Goal: Information Seeking & Learning: Learn about a topic

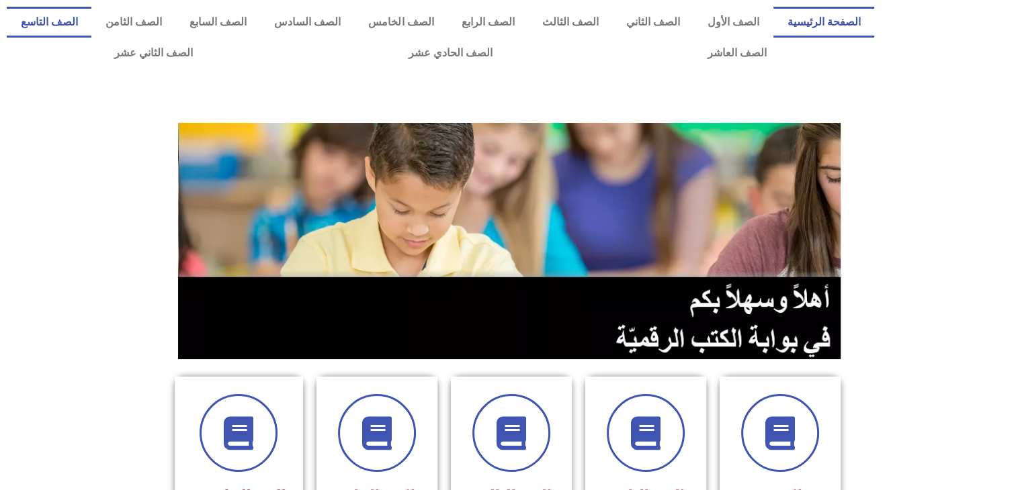
click at [91, 28] on link "الصف التاسع" at bounding box center [49, 22] width 85 height 31
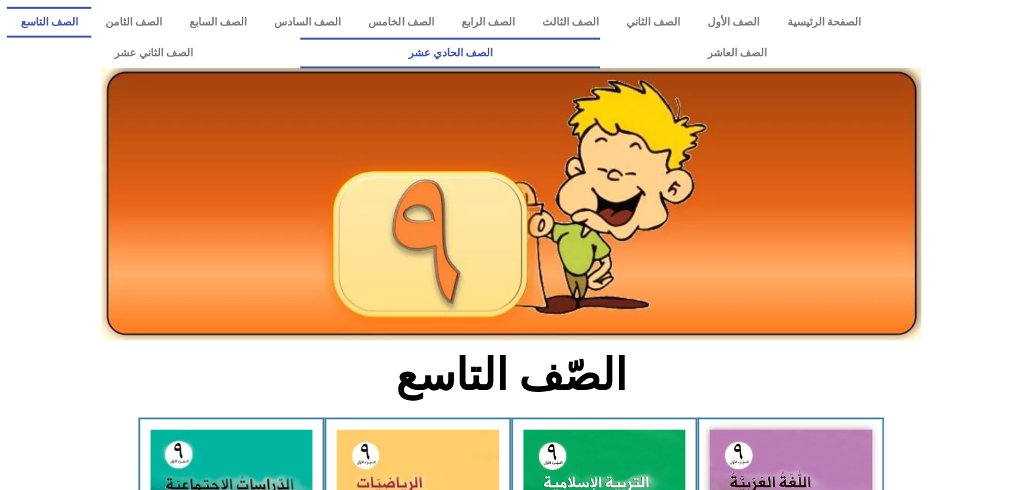
click at [591, 49] on link "الصف الحادي عشر" at bounding box center [449, 53] width 299 height 31
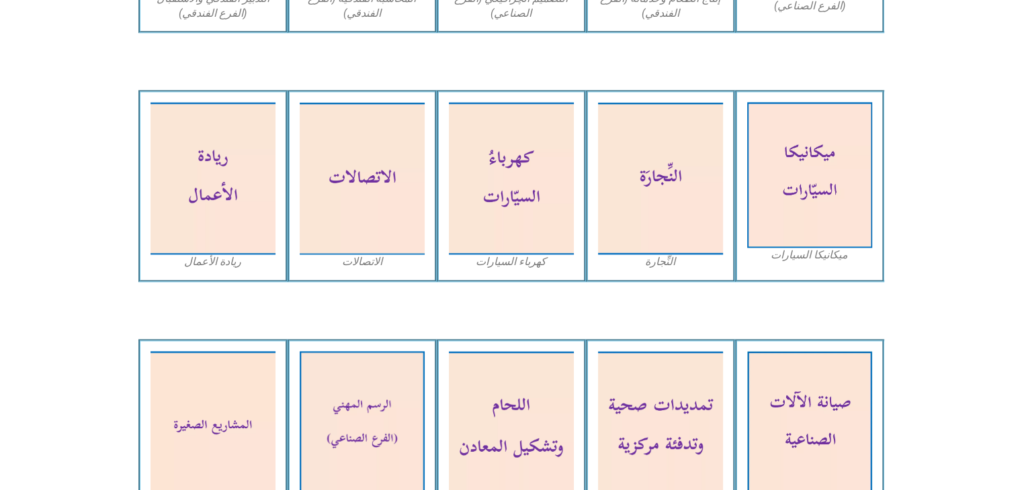
scroll to position [1647, 0]
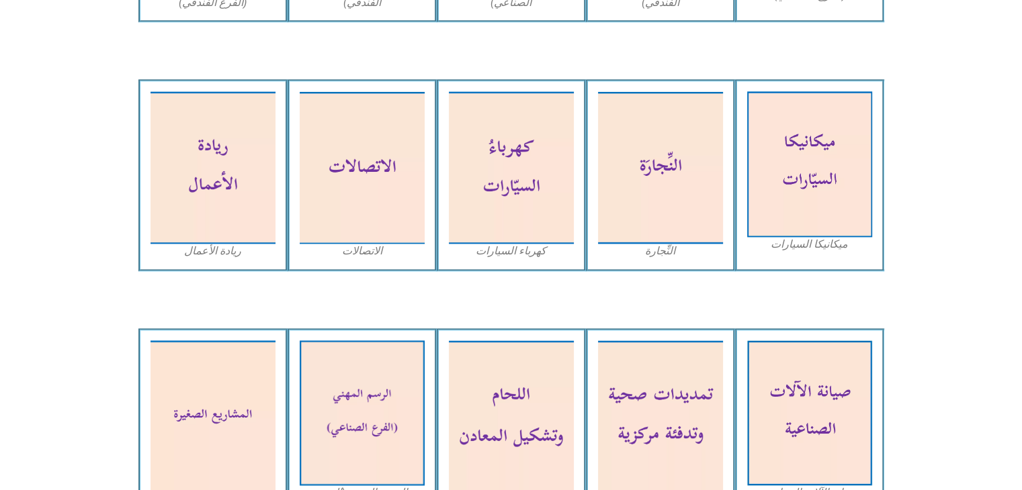
drag, startPoint x: 1012, startPoint y: 302, endPoint x: 1023, endPoint y: 296, distance: 12.9
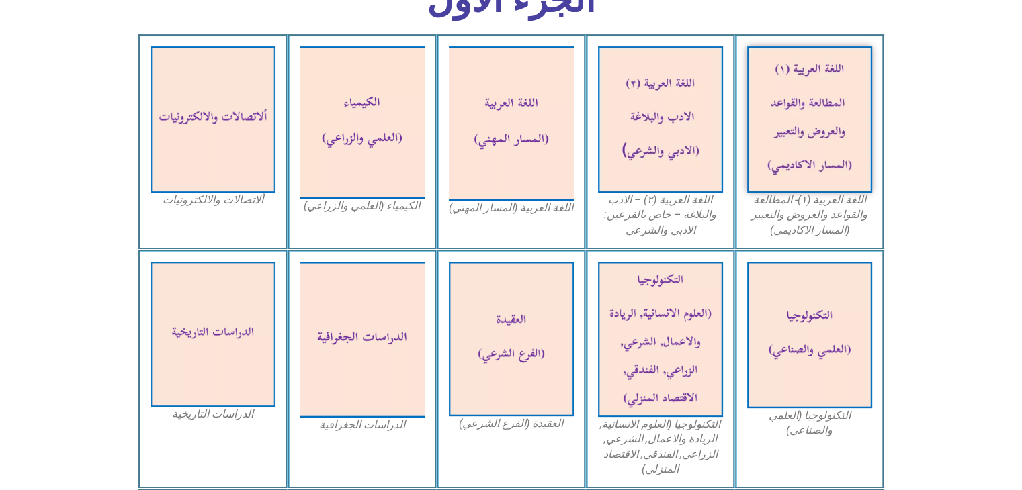
scroll to position [427, 0]
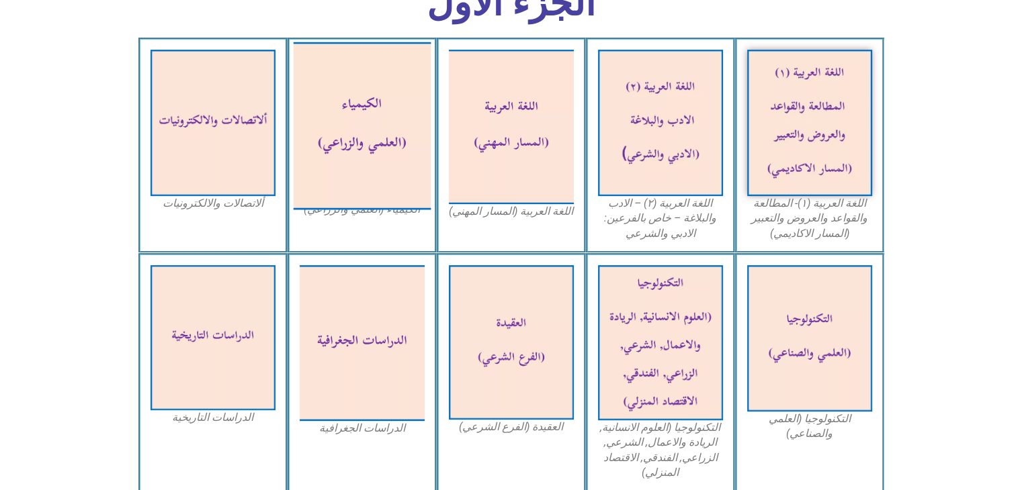
click at [360, 138] on img at bounding box center [362, 126] width 138 height 168
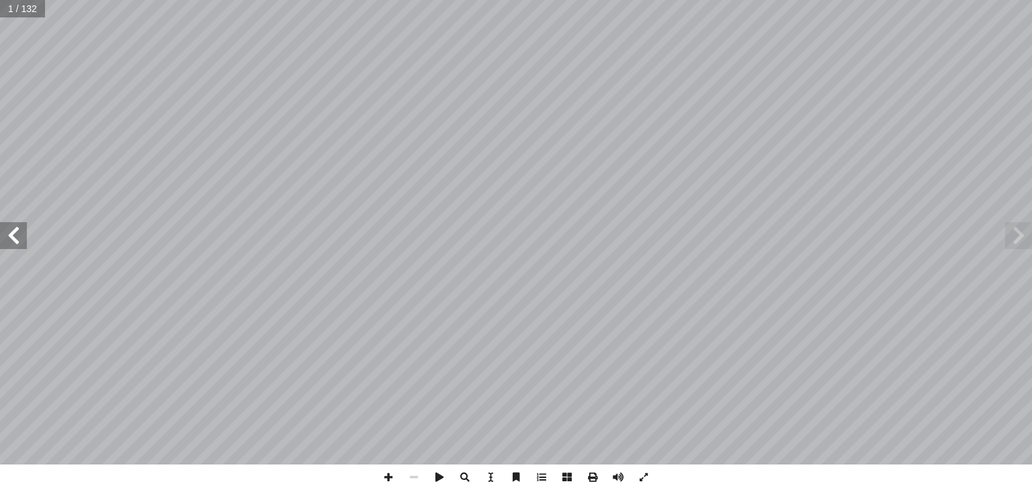
click at [9, 232] on span at bounding box center [13, 235] width 27 height 27
click at [15, 227] on span at bounding box center [13, 235] width 27 height 27
click at [15, 228] on span at bounding box center [13, 235] width 27 height 27
